Goal: Information Seeking & Learning: Learn about a topic

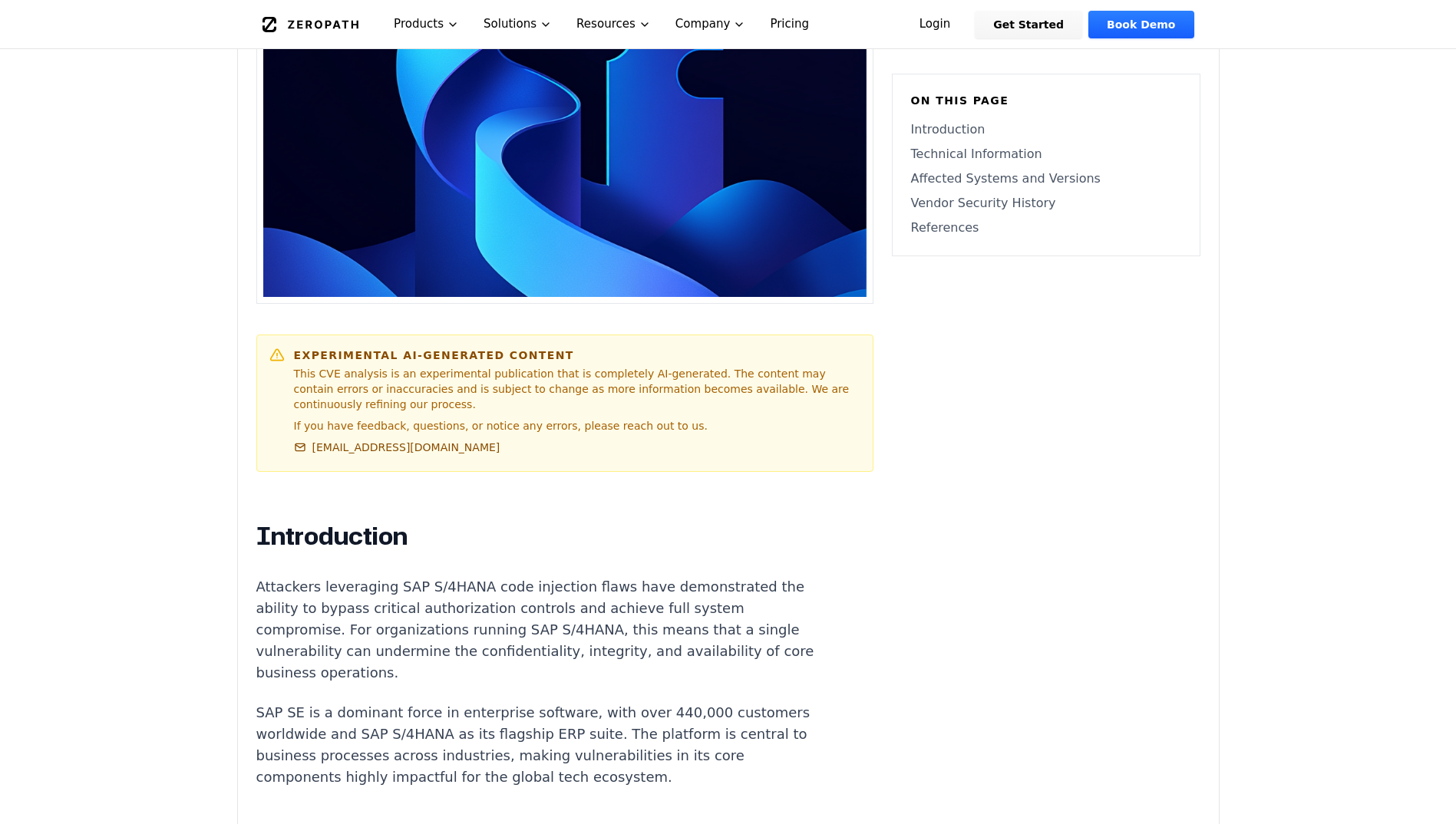
scroll to position [614, 0]
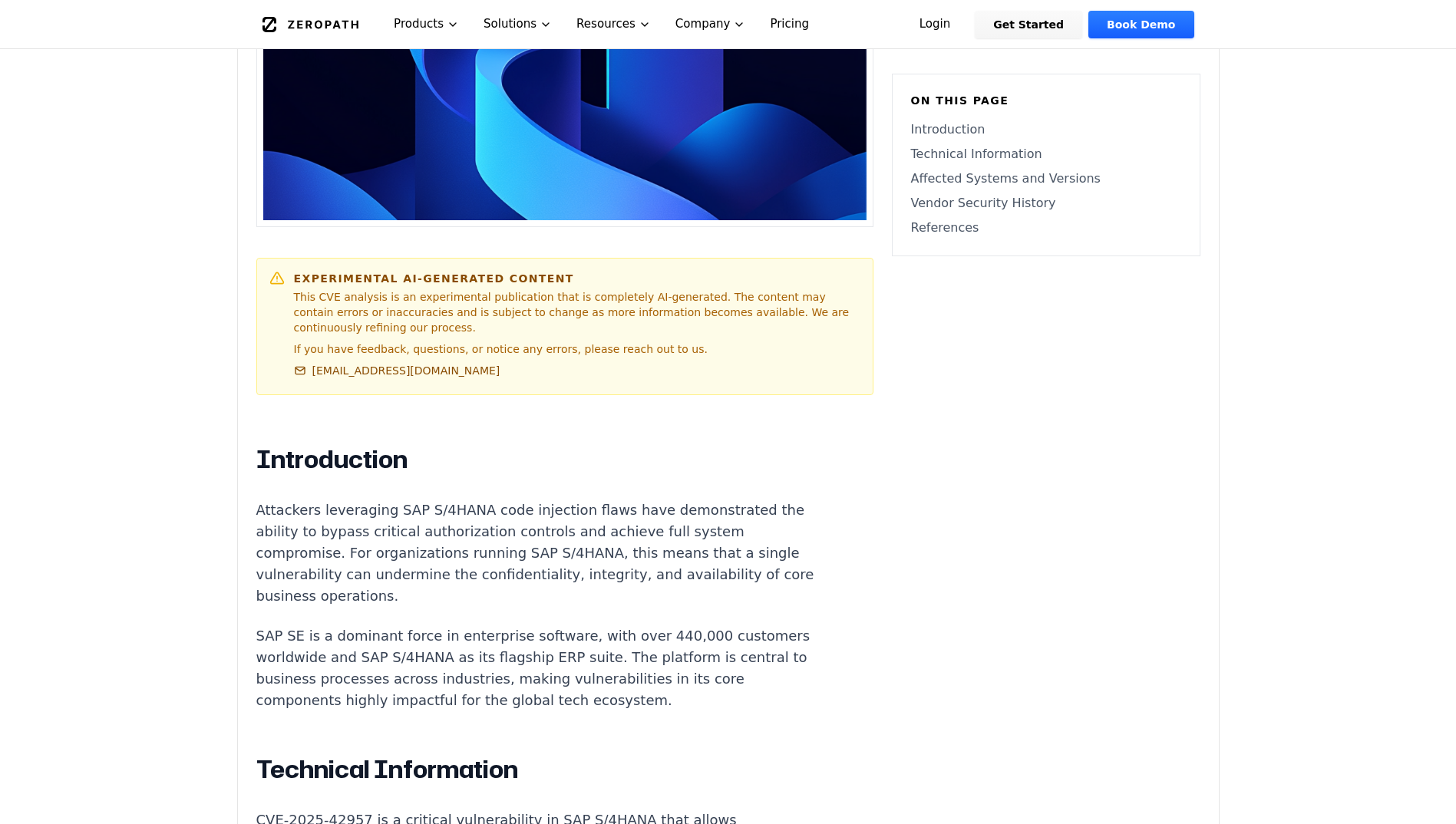
click at [394, 500] on p "Attackers leveraging SAP S/4HANA code injection flaws have demonstrated the abi…" at bounding box center [541, 553] width 570 height 107
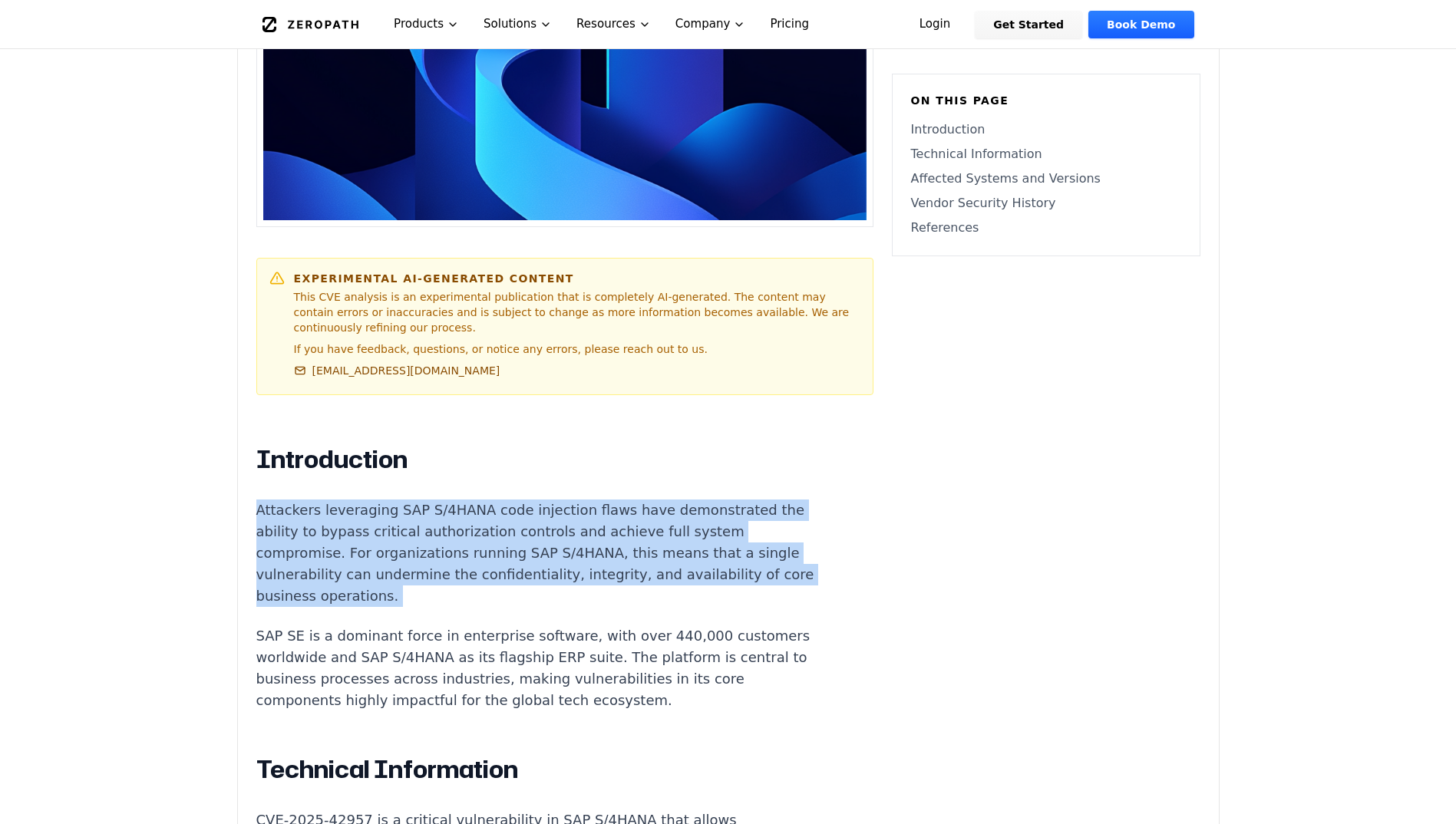
click at [394, 500] on p "Attackers leveraging SAP S/4HANA code injection flaws have demonstrated the abi…" at bounding box center [541, 553] width 570 height 107
drag, startPoint x: 394, startPoint y: 467, endPoint x: 397, endPoint y: 512, distance: 45.1
click at [401, 517] on p "Attackers leveraging SAP S/4HANA code injection flaws have demonstrated the abi…" at bounding box center [541, 553] width 570 height 107
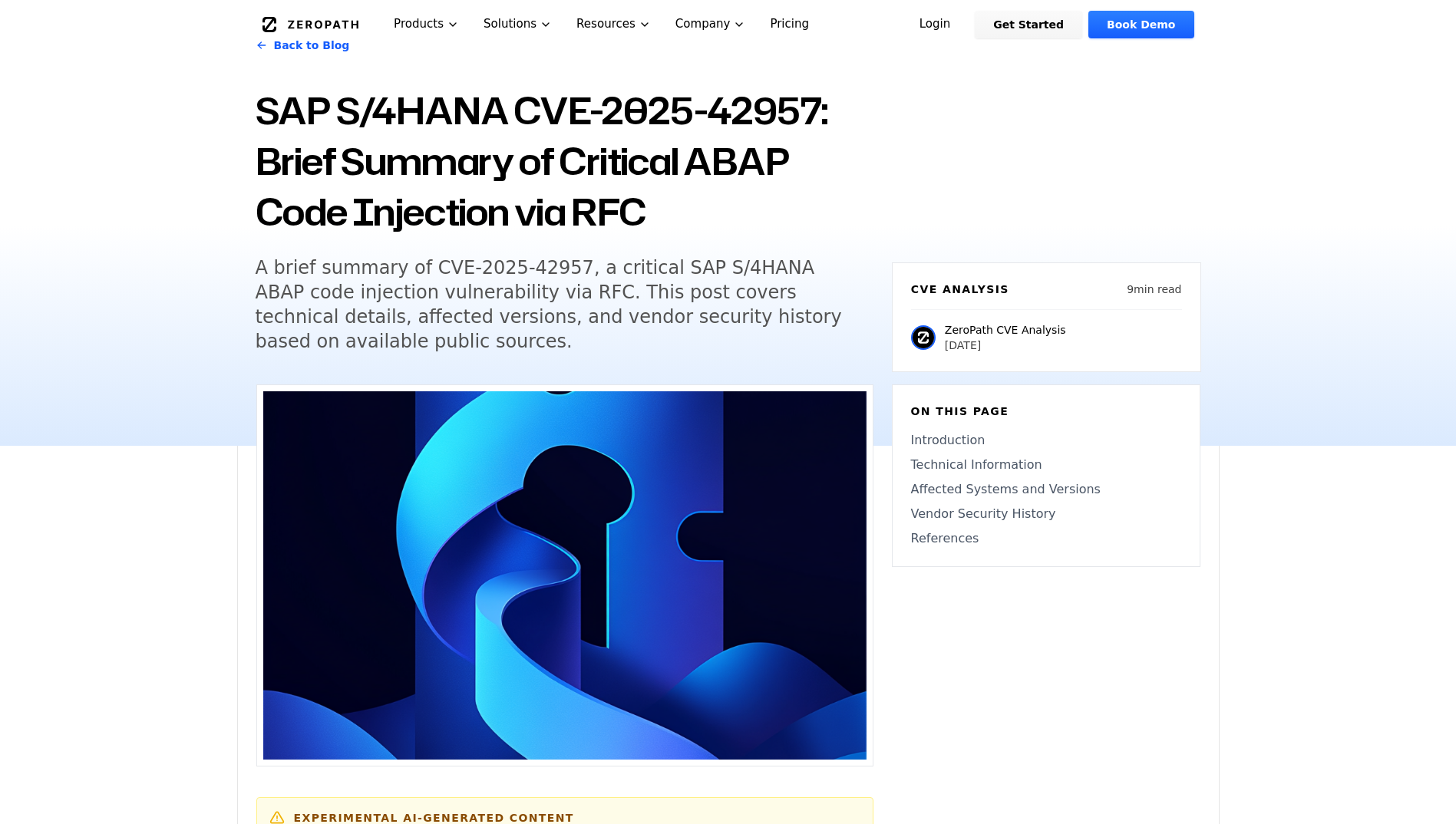
scroll to position [0, 0]
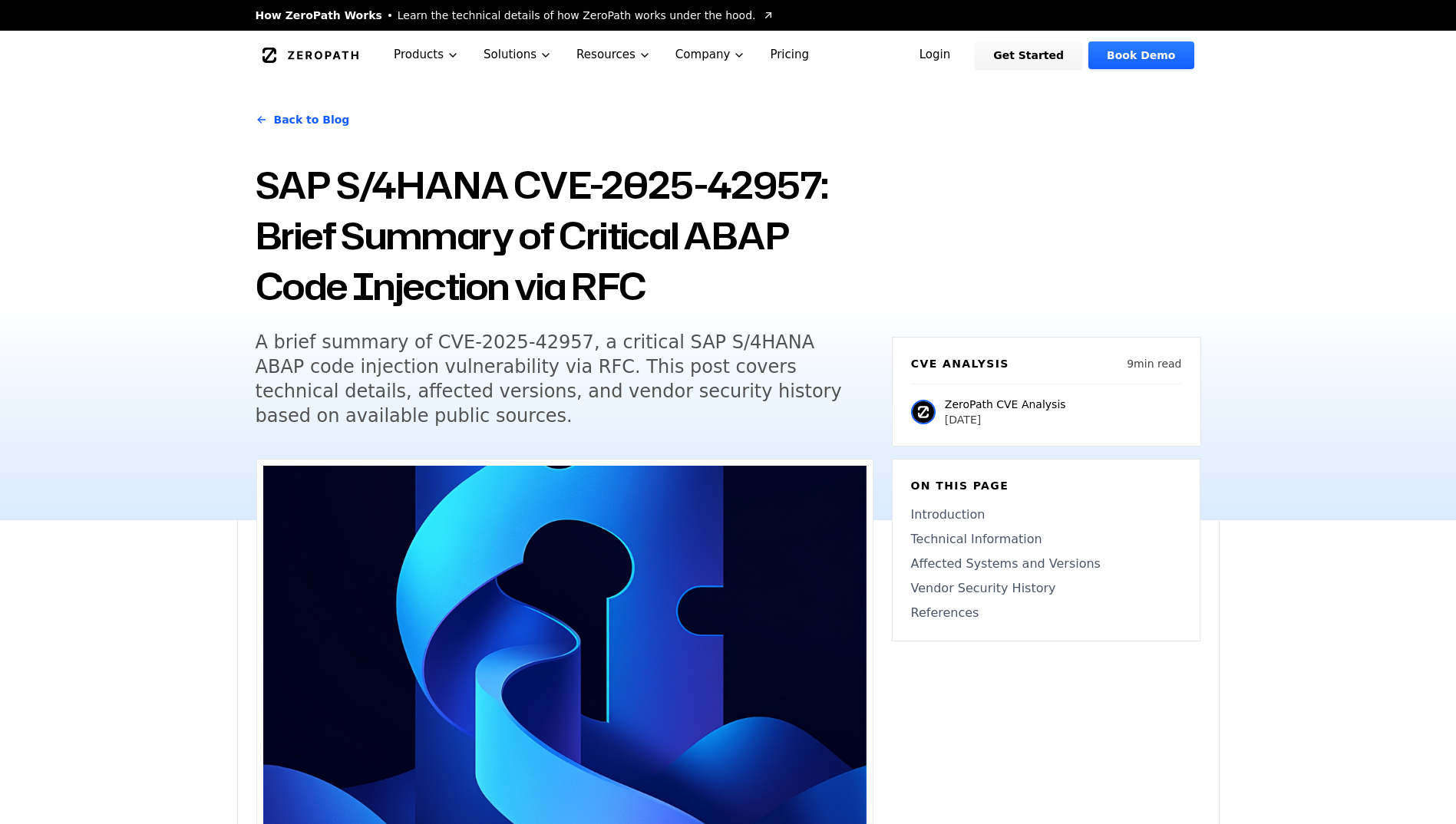
click at [720, 341] on h5 "A brief summary of CVE-2025-42957, a critical SAP S/4HANA ABAP code injection v…" at bounding box center [550, 379] width 590 height 98
drag, startPoint x: 720, startPoint y: 341, endPoint x: 711, endPoint y: 343, distance: 9.2
click at [711, 343] on h5 "A brief summary of CVE-2025-42957, a critical SAP S/4HANA ABAP code injection v…" at bounding box center [550, 379] width 590 height 98
click at [691, 344] on h5 "A brief summary of CVE-2025-42957, a critical SAP S/4HANA ABAP code injection v…" at bounding box center [550, 379] width 590 height 98
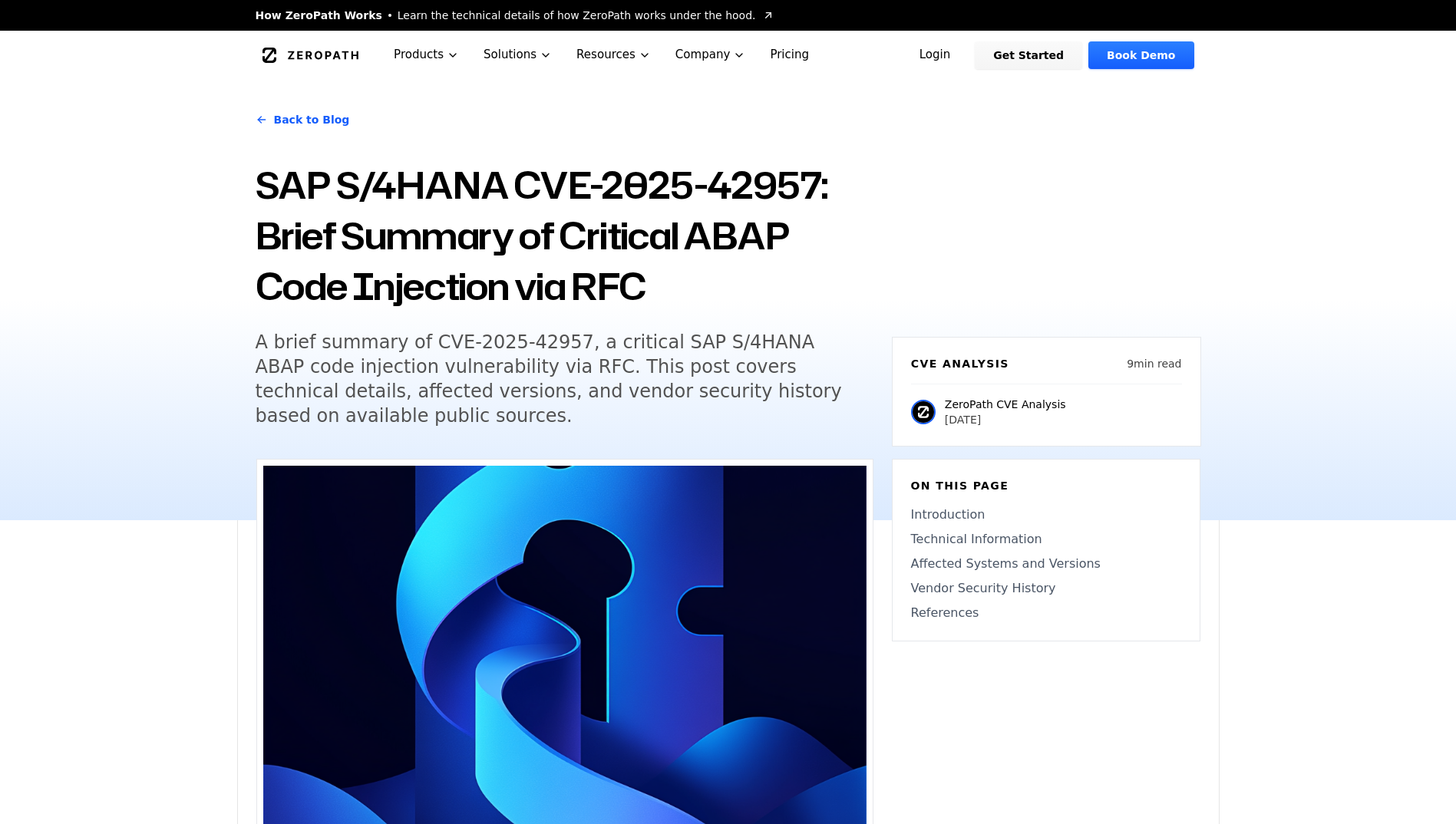
click at [624, 339] on h5 "A brief summary of CVE-2025-42957, a critical SAP S/4HANA ABAP code injection v…" at bounding box center [550, 379] width 590 height 98
click at [535, 346] on h5 "A brief summary of CVE-2025-42957, a critical SAP S/4HANA ABAP code injection v…" at bounding box center [550, 379] width 590 height 98
click at [532, 370] on h5 "A brief summary of CVE-2025-42957, a critical SAP S/4HANA ABAP code injection v…" at bounding box center [550, 379] width 590 height 98
